Goal: Transaction & Acquisition: Purchase product/service

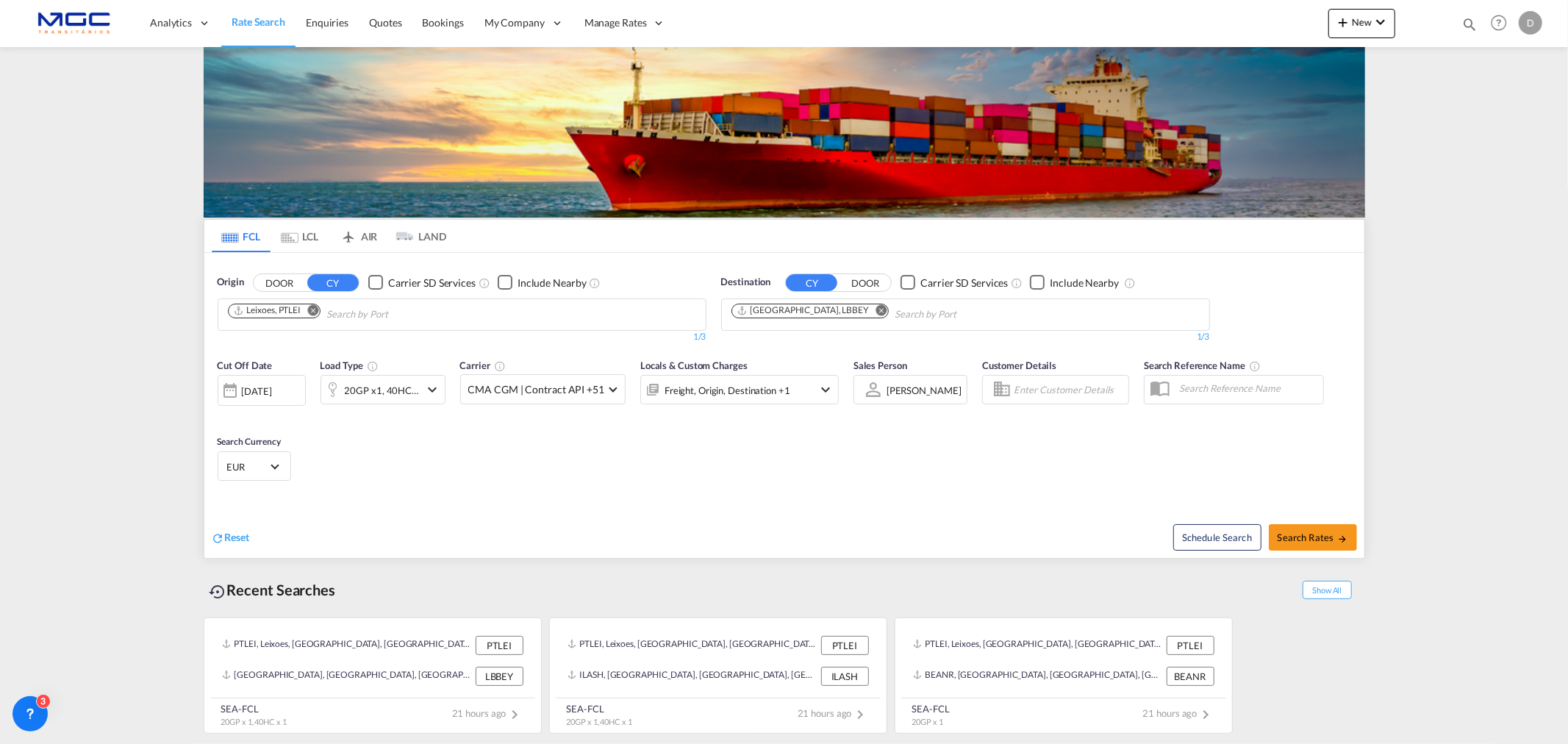
click at [875, 311] on md-icon "Remove" at bounding box center [881, 310] width 11 height 11
type input "[GEOGRAPHIC_DATA]"
click at [839, 351] on div "[GEOGRAPHIC_DATA] [GEOGRAPHIC_DATA] [GEOGRAPHIC_DATA]" at bounding box center [846, 348] width 279 height 44
click at [1294, 543] on button "Search Rates" at bounding box center [1312, 538] width 88 height 27
type input "PTLEI to ARBUE / [DATE]"
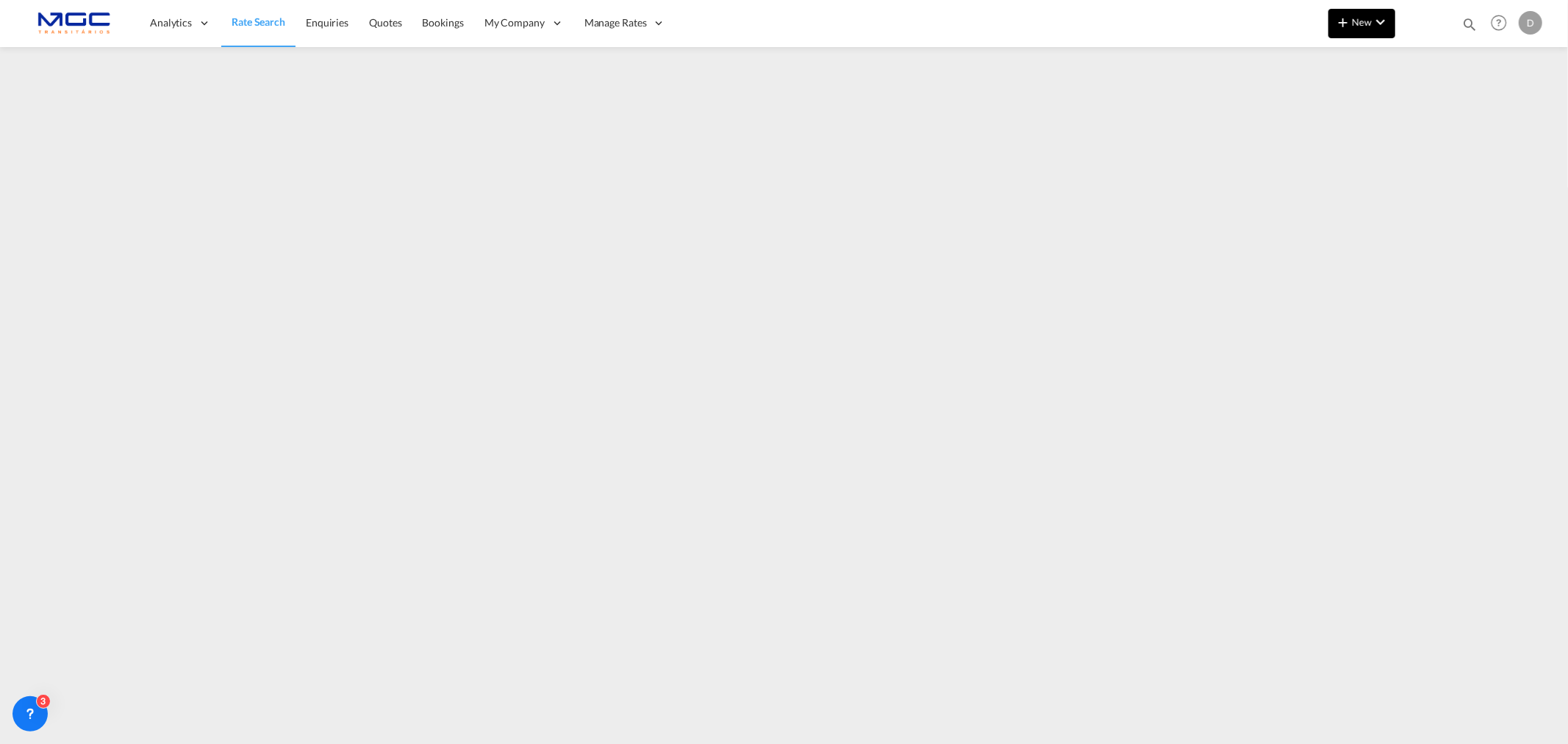
click at [1356, 25] on span "New" at bounding box center [1362, 22] width 55 height 11
click at [1532, 302] on md-backdrop at bounding box center [784, 372] width 1568 height 744
